Goal: Task Accomplishment & Management: Use online tool/utility

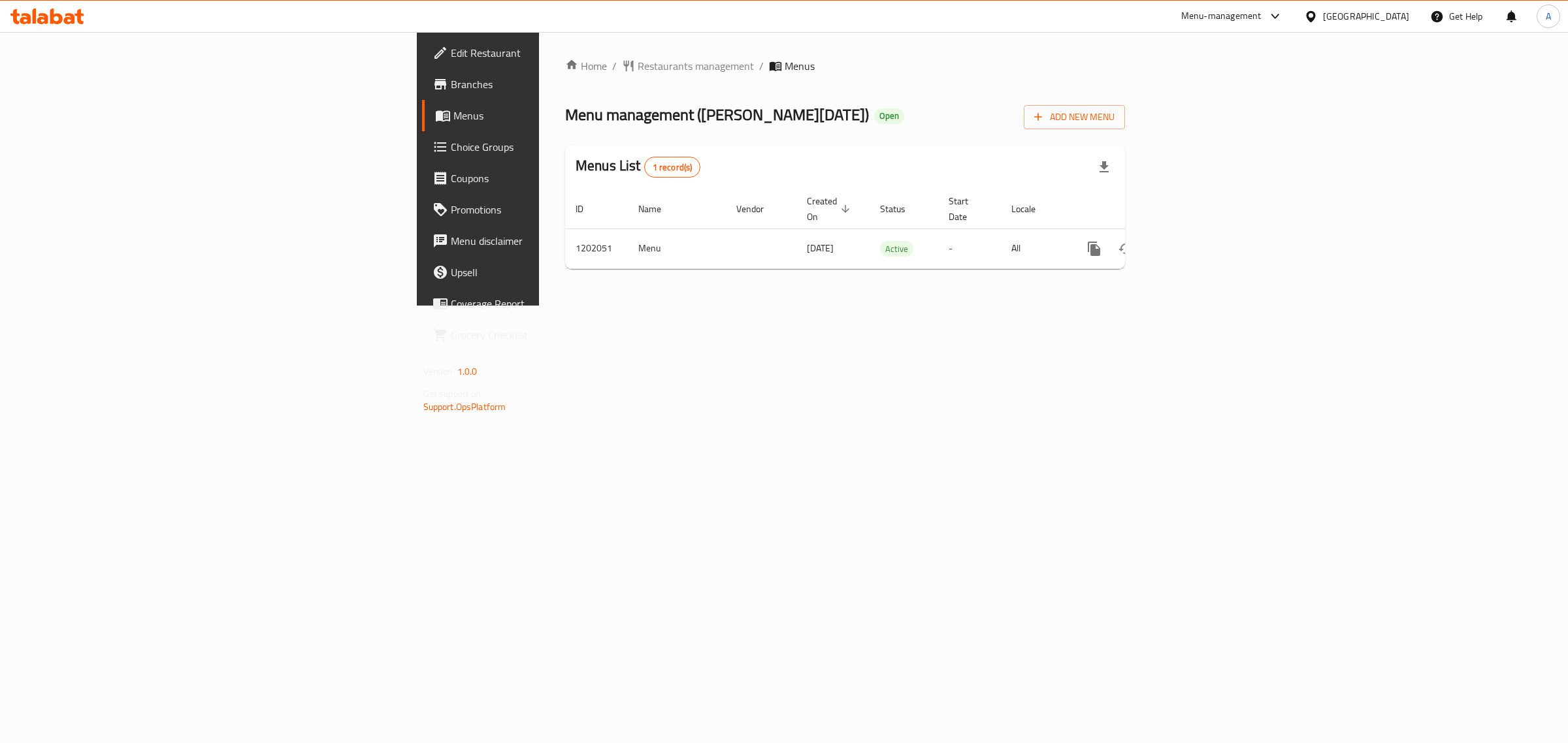
click at [1151, 227] on div "Home / Restaurants management / Menus Menu management ( Al Dahan Butchery ) Ope…" at bounding box center [845, 169] width 612 height 274
click at [1215, 232] on td "enhanced table" at bounding box center [1141, 248] width 146 height 40
click at [1204, 237] on link "enhanced table" at bounding box center [1188, 248] width 31 height 31
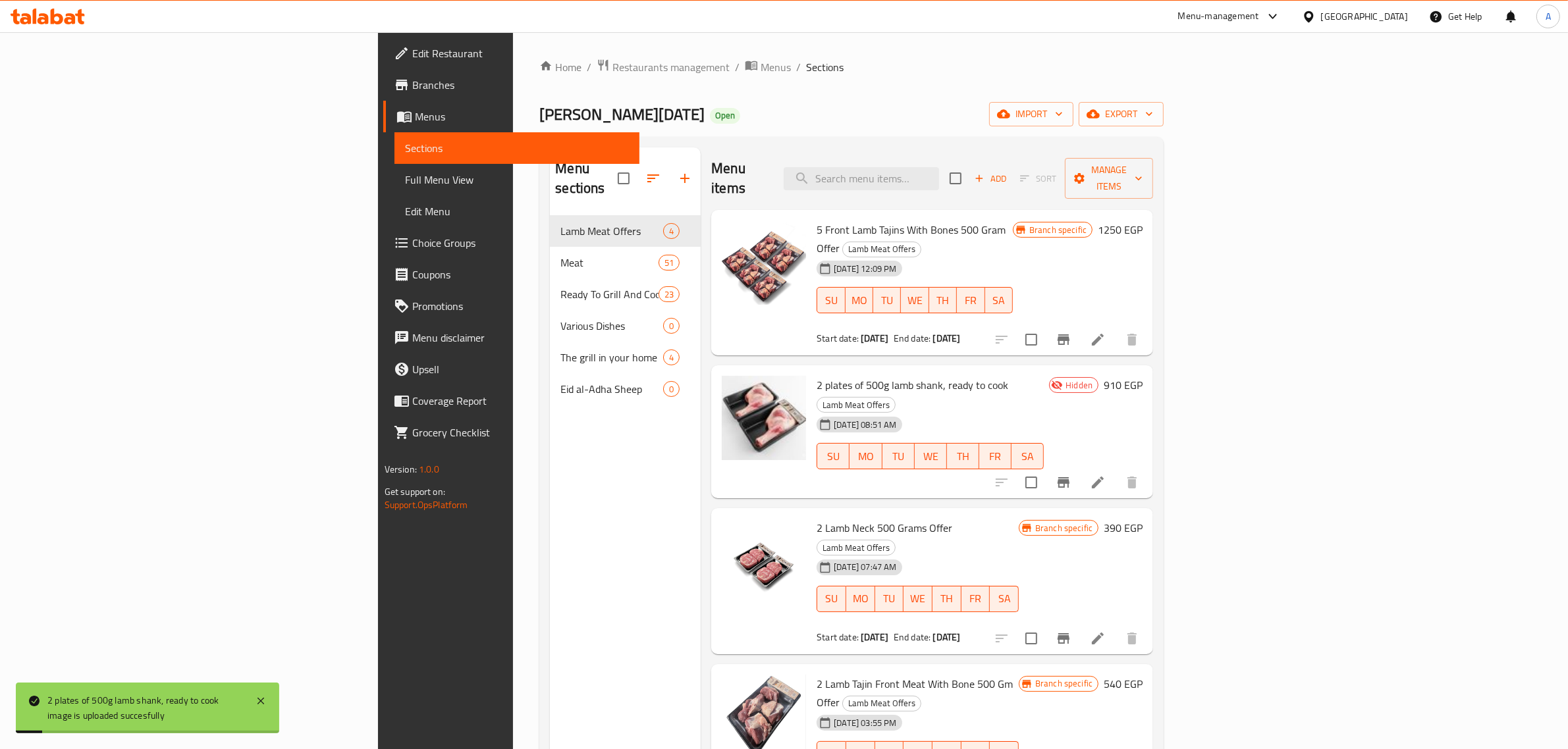
click at [817, 375] on span "2 plates of 500g lamb shank, ready to cook" at bounding box center [912, 385] width 191 height 20
copy h6 "2 plates of 500g lamb shank, ready to cook"
click at [939, 167] on input "search" at bounding box center [861, 178] width 156 height 23
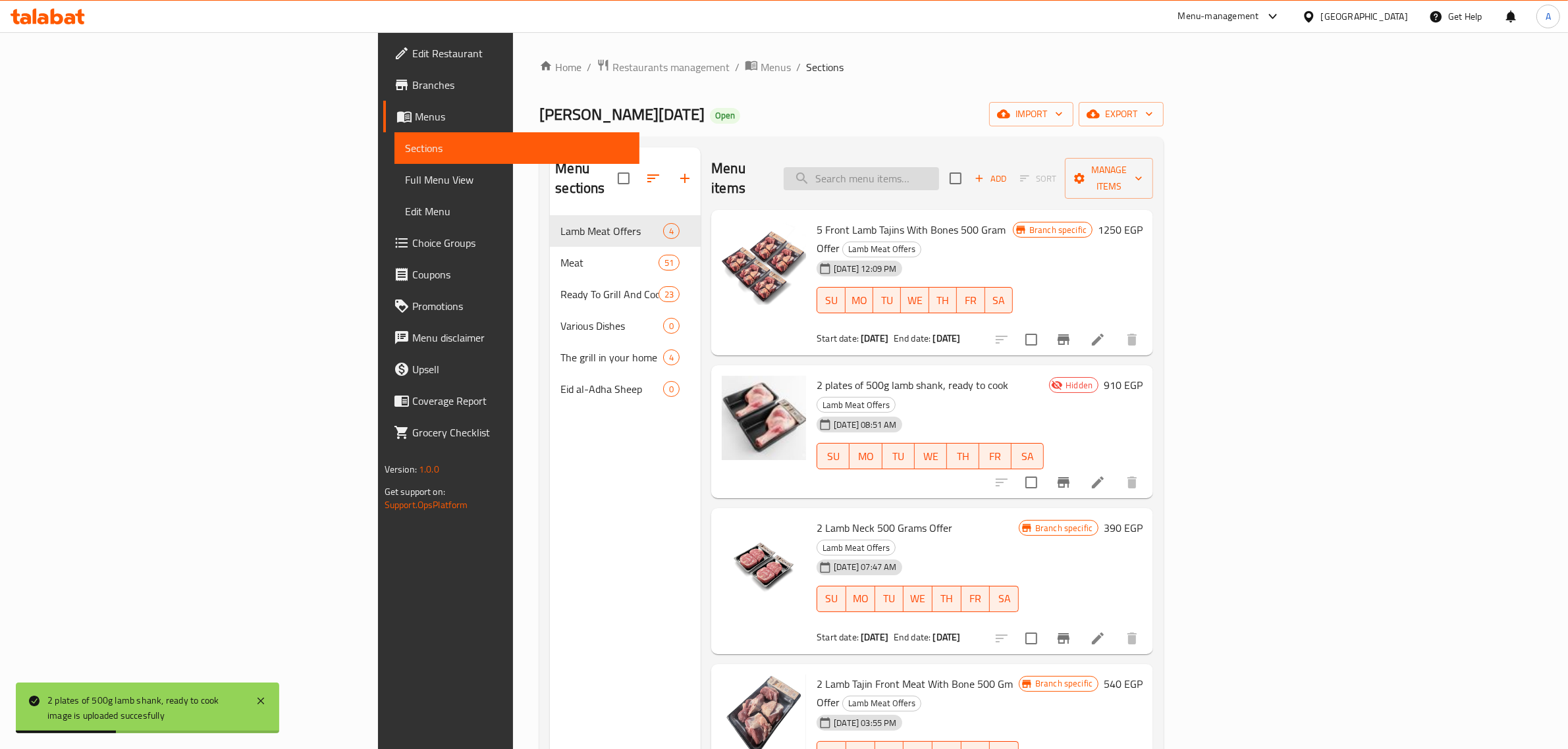
paste input "2 plates of 500g lamb shank, ready to cook"
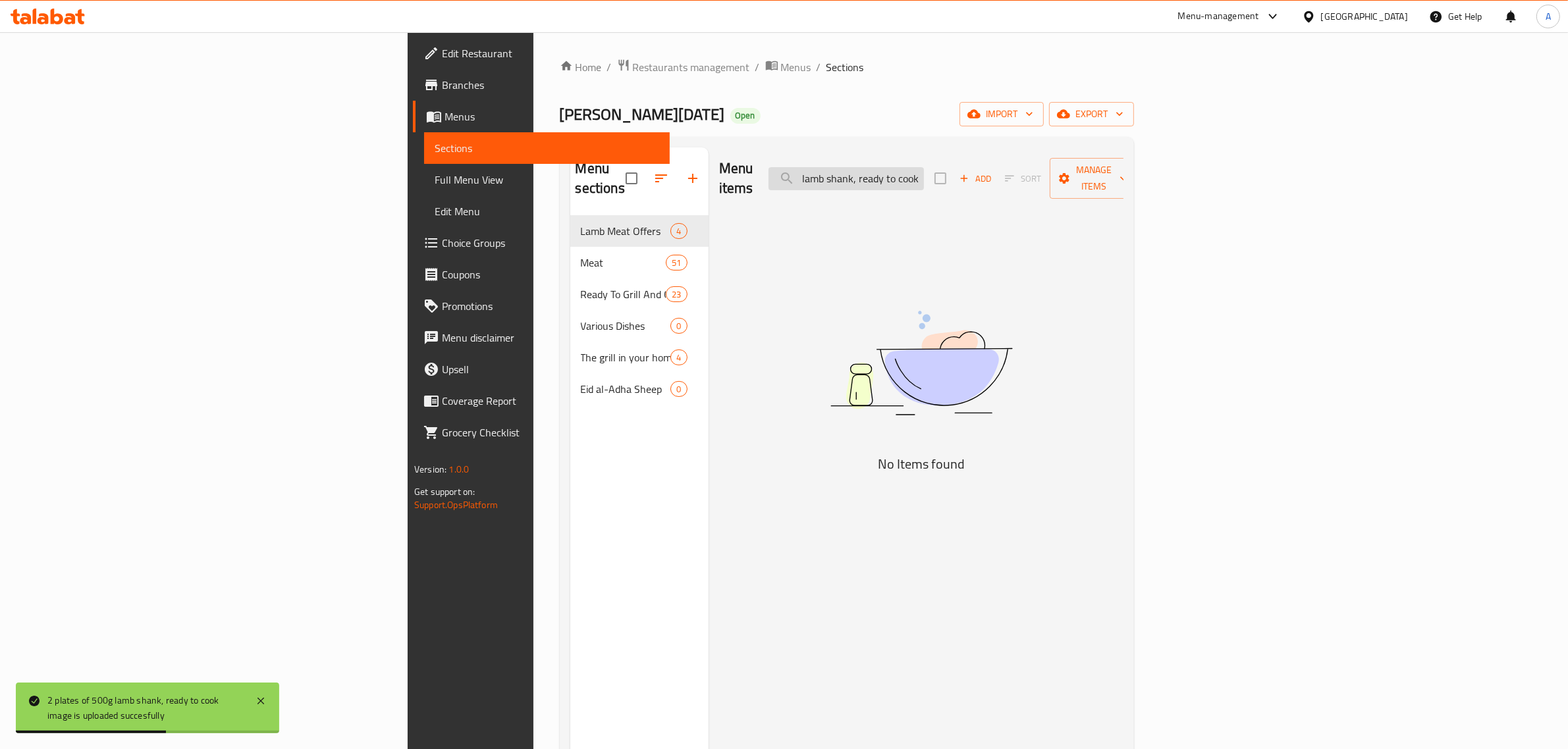
click at [924, 167] on input "2 plates of 500g lamb shank, ready to cook" at bounding box center [847, 178] width 156 height 23
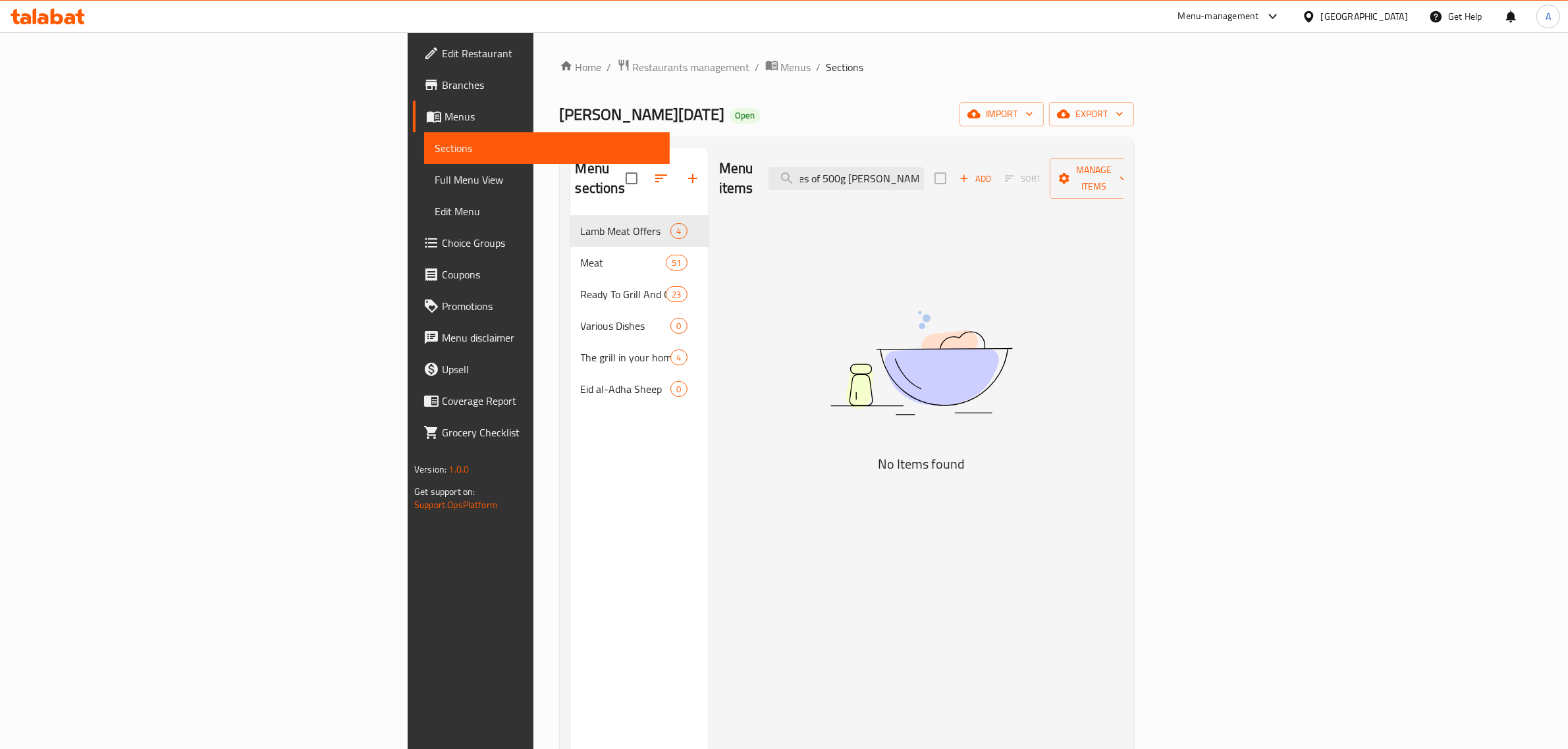
scroll to position [0, 47]
drag, startPoint x: 1068, startPoint y: 175, endPoint x: 1043, endPoint y: 183, distance: 26.2
click at [1043, 183] on div "Menu items 2 plates of 500g lamb shanky to cook Add Sort Manage items" at bounding box center [921, 178] width 404 height 63
click at [924, 168] on input "2 plates of 500g lamb shanky to cook" at bounding box center [847, 178] width 156 height 23
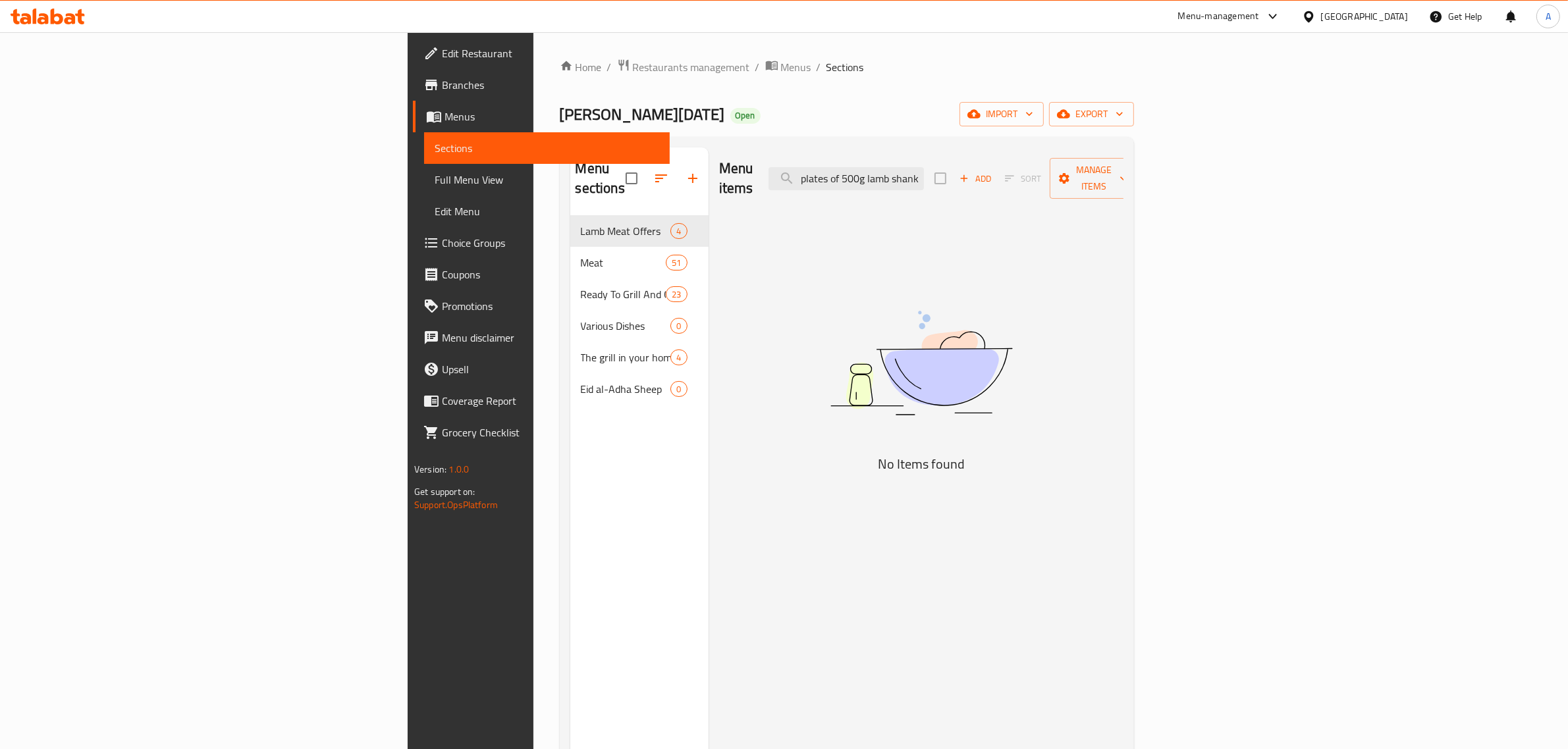
scroll to position [0, 7]
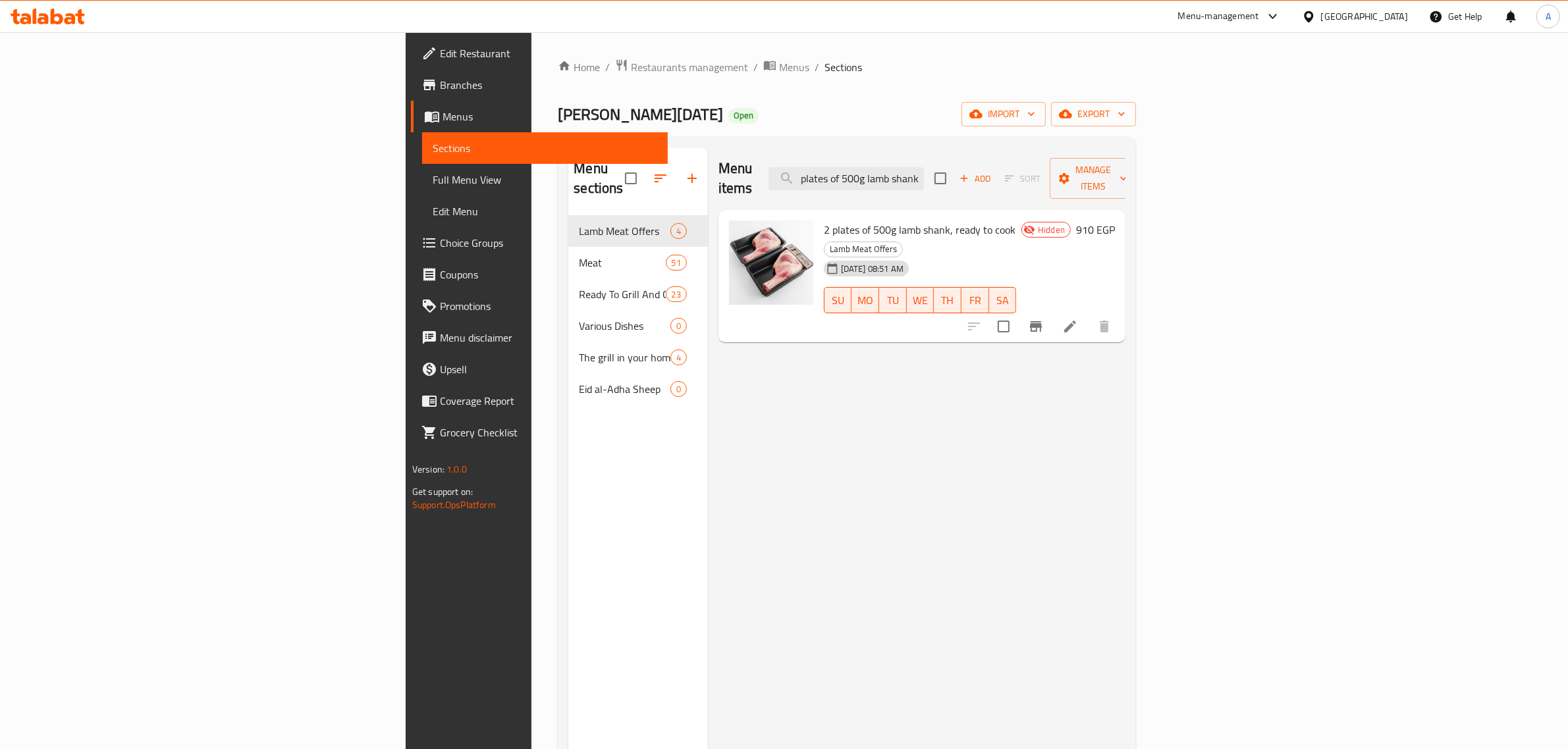
type input "2 plates of 500g lamb shank"
click at [568, 547] on div "Menu sections Lamb Meat Offers 4 Meat 51 Ready To Grill And Cook Products 23 Va…" at bounding box center [638, 522] width 139 height 749
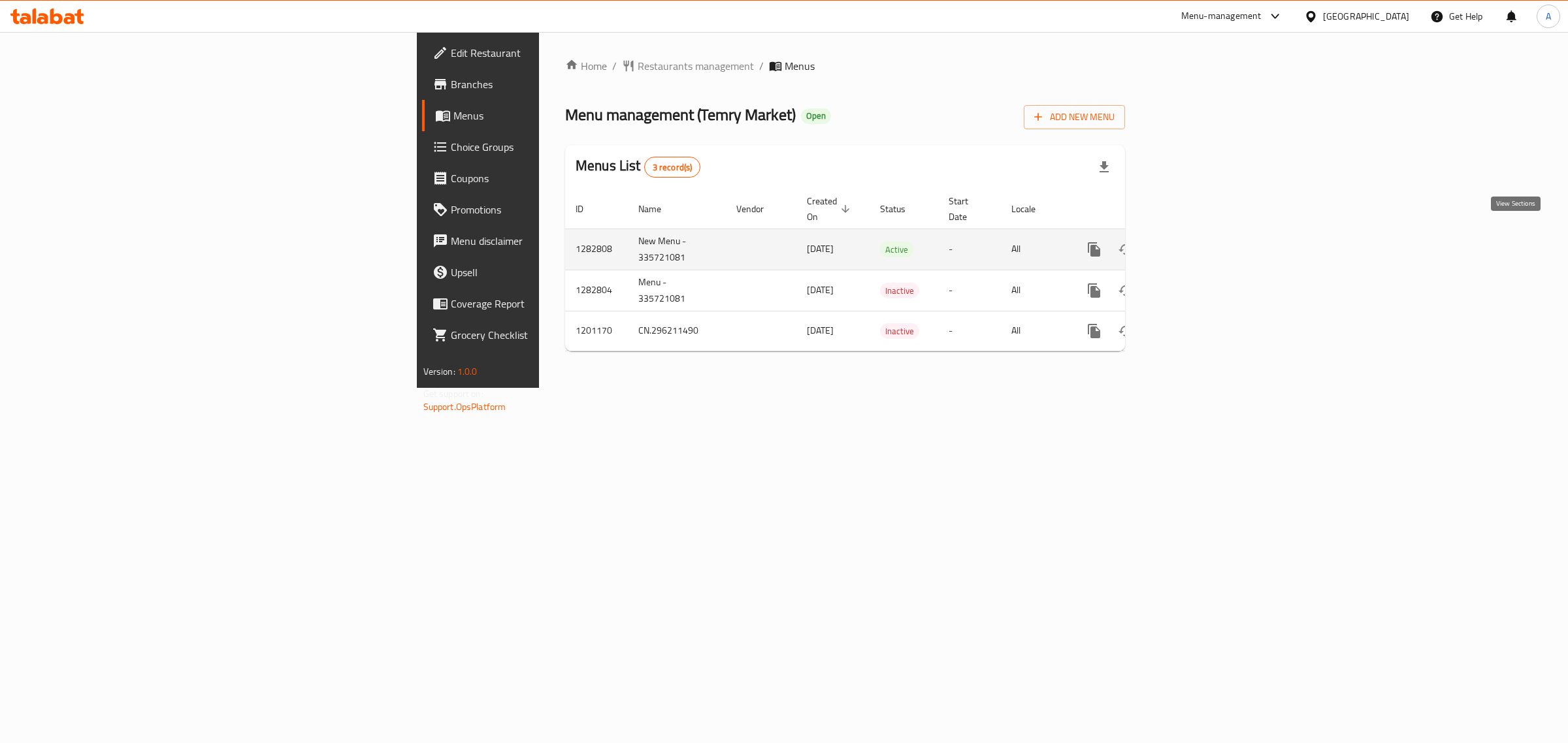
click at [1196, 241] on icon "enhanced table" at bounding box center [1188, 249] width 16 height 16
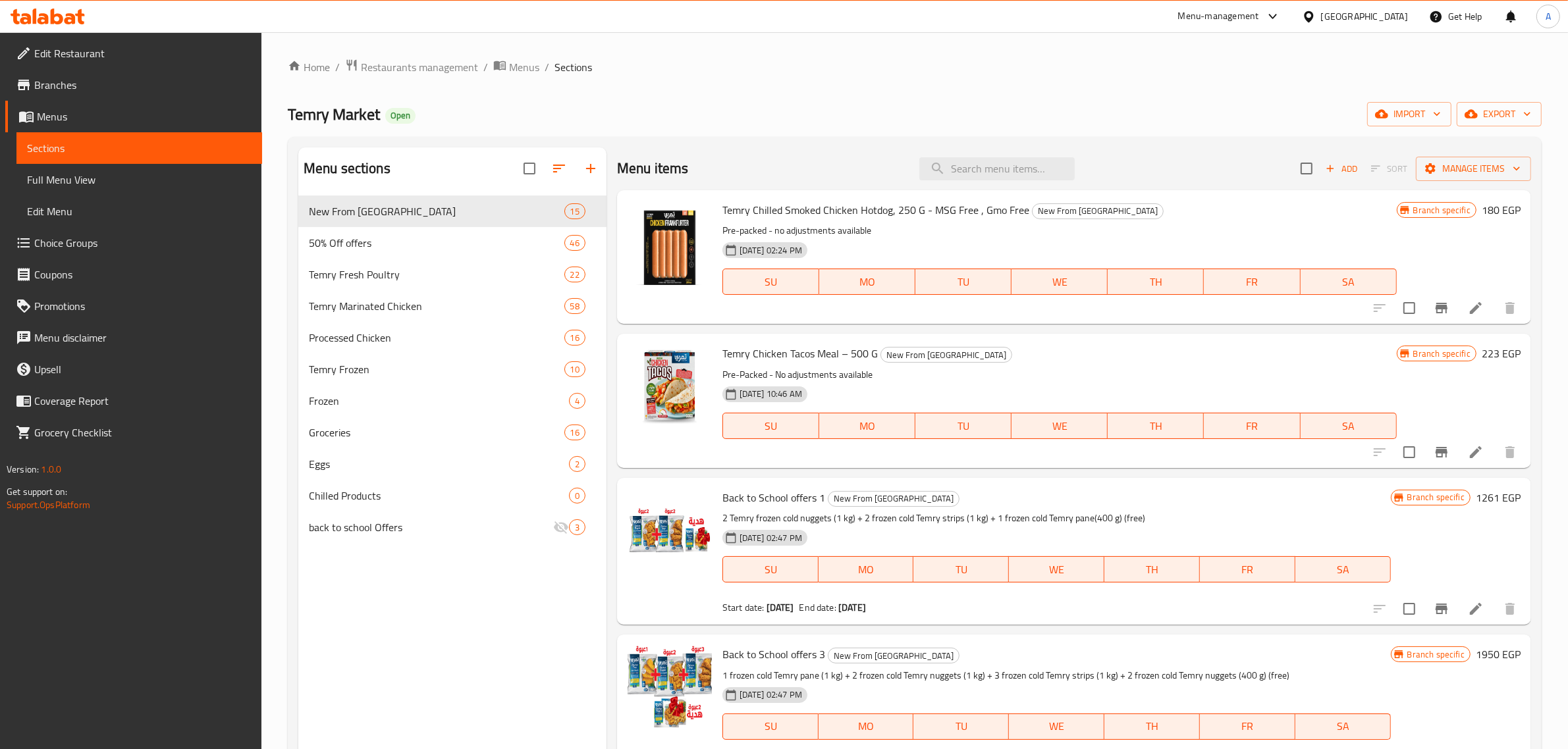
click at [686, 108] on div "Temry Market Open import export" at bounding box center [914, 114] width 1254 height 24
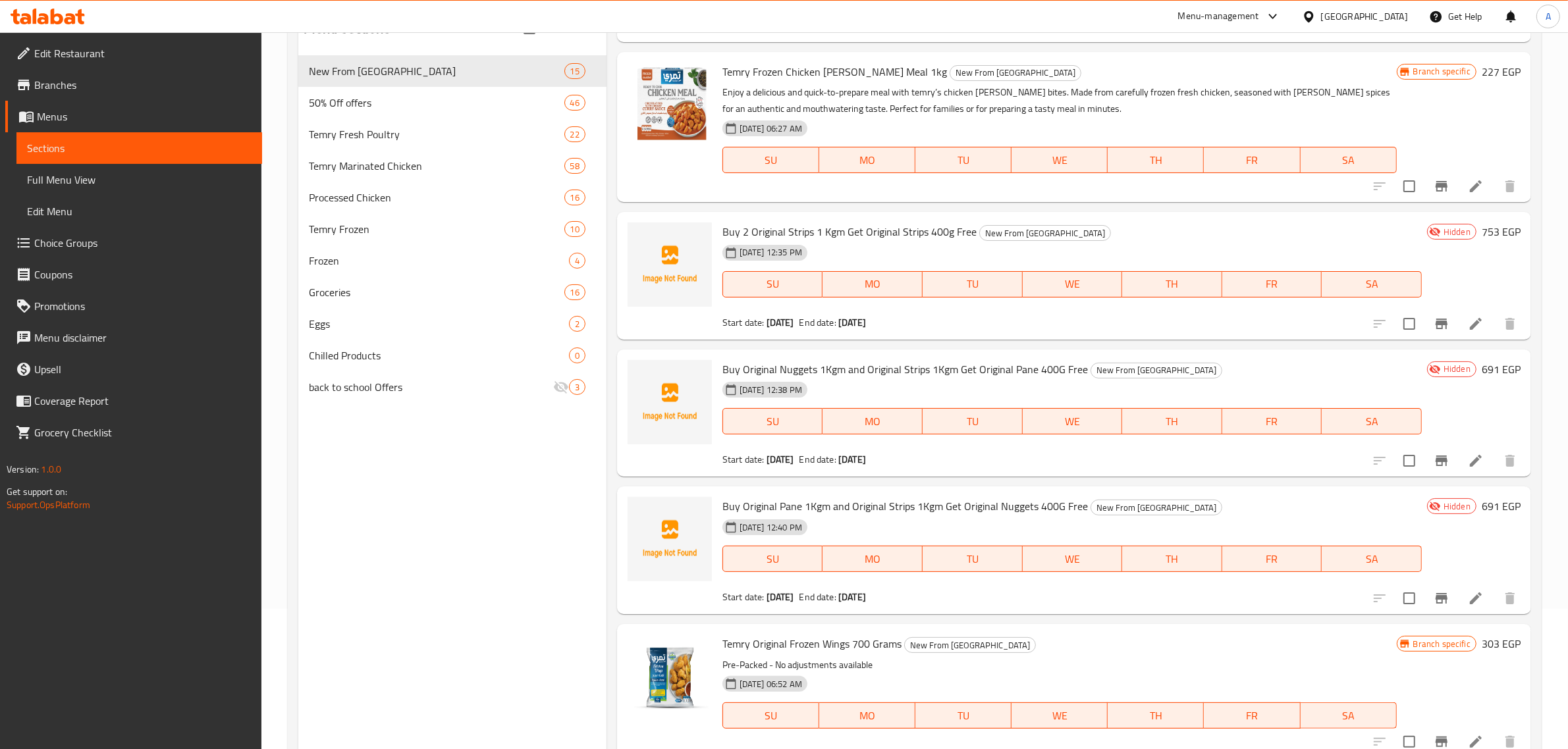
scroll to position [185, 0]
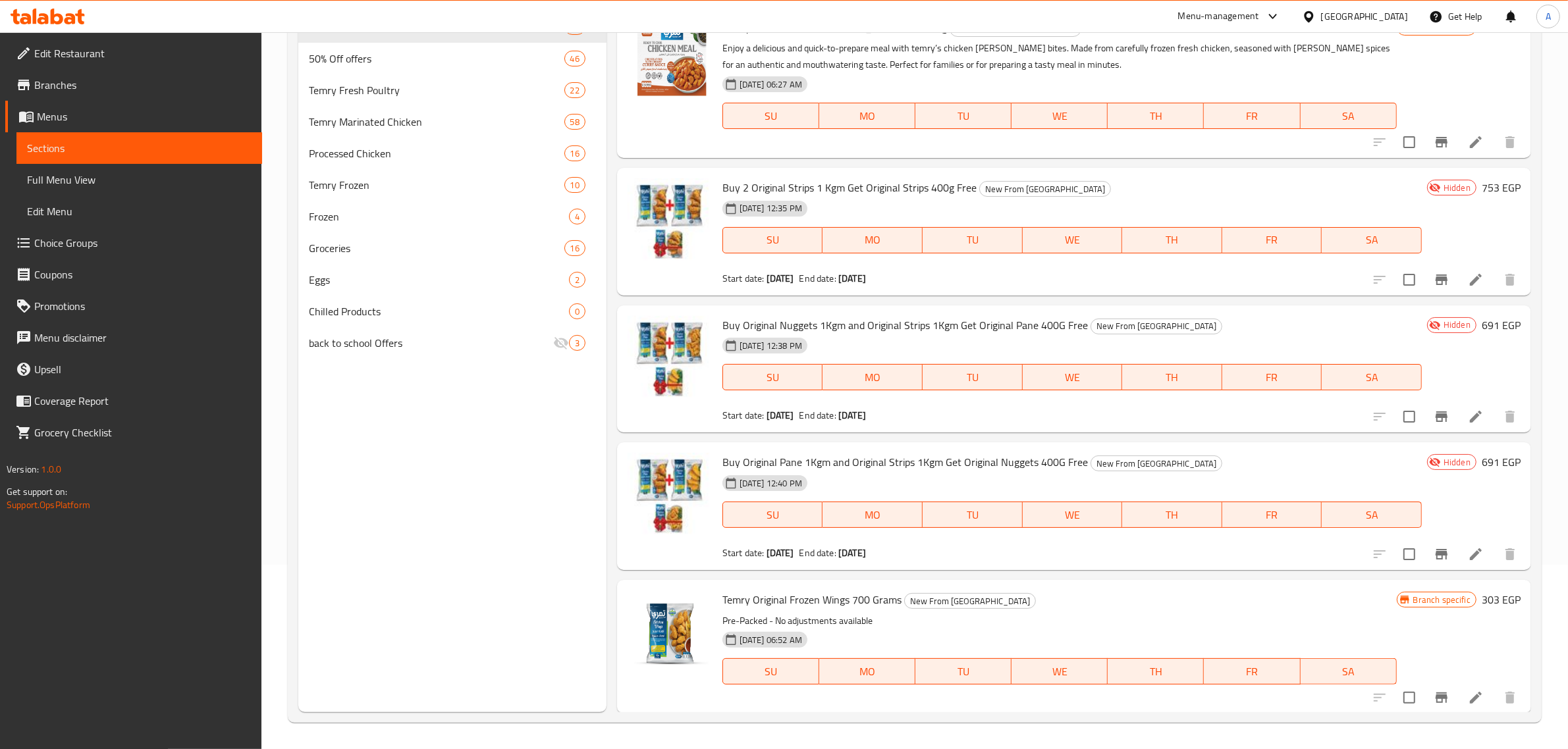
click at [323, 517] on div "Menu sections New From Temry 15 50% Off offers 46 Temry Fresh Poultry 22 Temry …" at bounding box center [452, 338] width 308 height 749
